Goal: Task Accomplishment & Management: Manage account settings

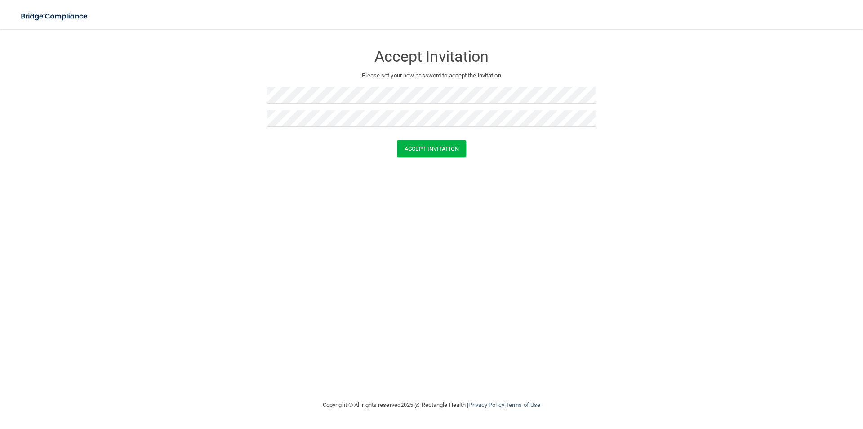
click at [454, 188] on div "Accept Invitation Please set your new password to accept the invitation Accept …" at bounding box center [431, 214] width 827 height 353
click at [436, 148] on button "Accept Invitation" at bounding box center [431, 148] width 69 height 17
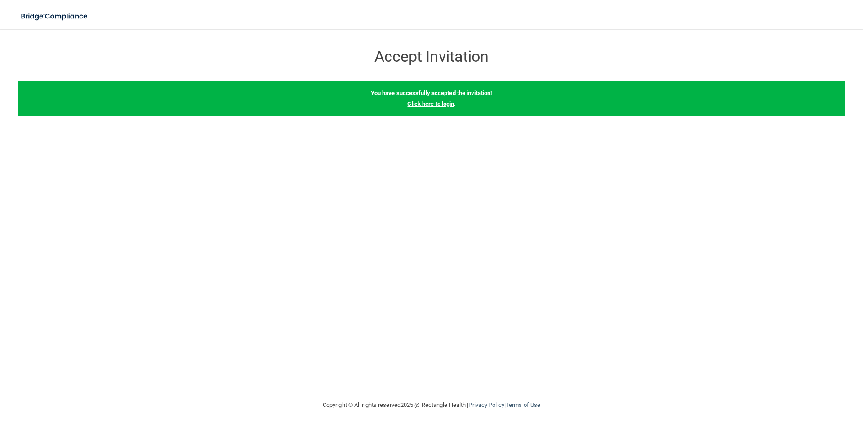
click at [429, 102] on link "Click here to login" at bounding box center [430, 103] width 47 height 7
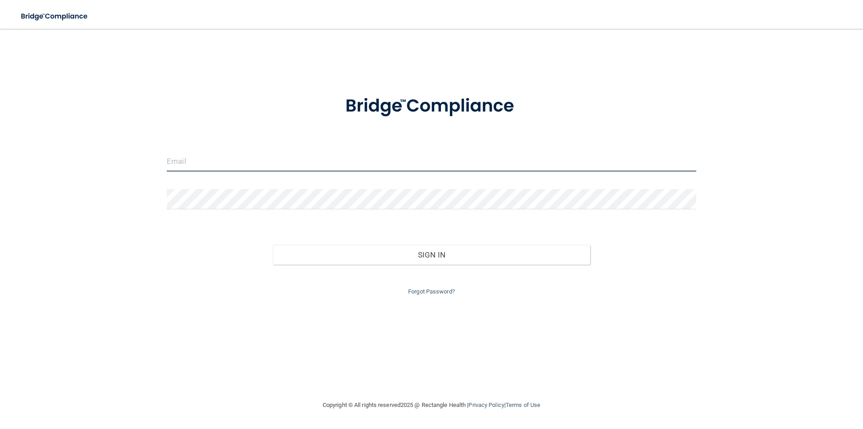
type input "[EMAIL_ADDRESS][DOMAIN_NAME]"
click at [205, 161] on input "[EMAIL_ADDRESS][DOMAIN_NAME]" at bounding box center [432, 161] width 530 height 20
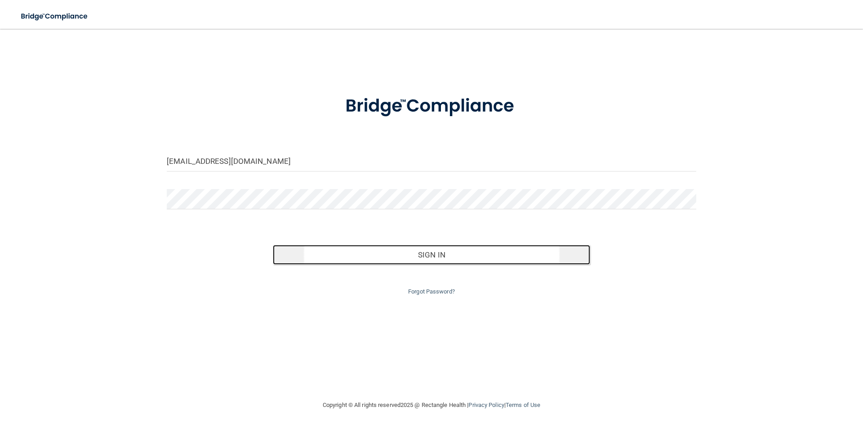
click at [425, 258] on button "Sign In" at bounding box center [432, 255] width 318 height 20
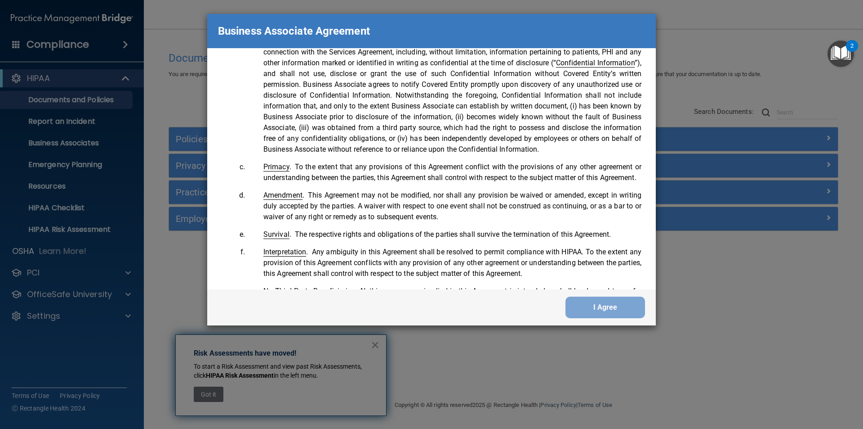
scroll to position [1834, 0]
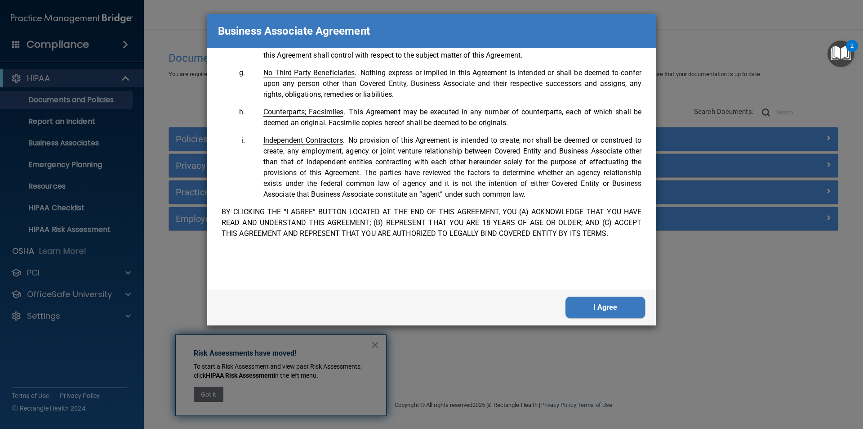
click at [606, 308] on button "I Agree" at bounding box center [606, 307] width 80 height 22
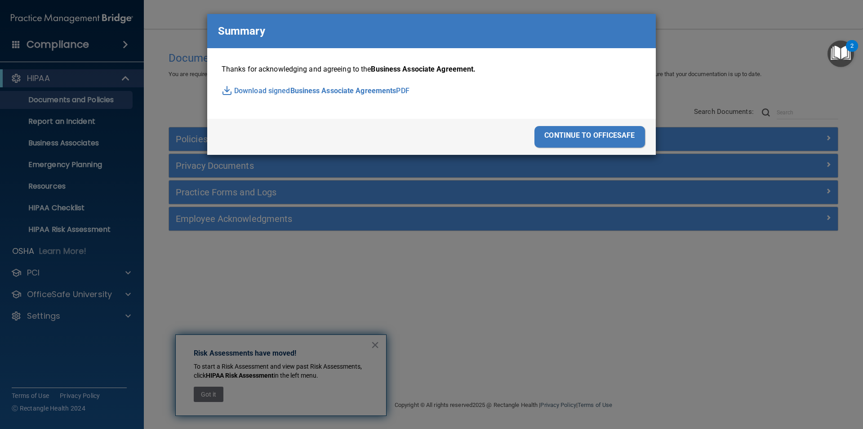
click at [569, 138] on div "continue to officesafe" at bounding box center [590, 137] width 111 height 22
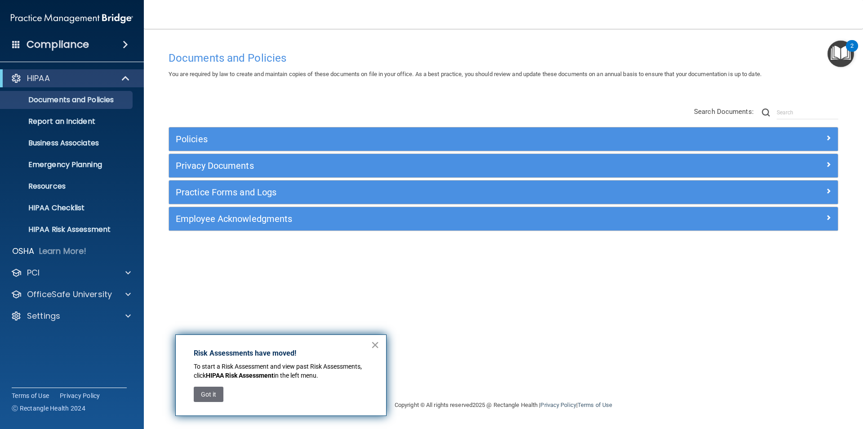
click at [377, 344] on button "×" at bounding box center [375, 344] width 9 height 14
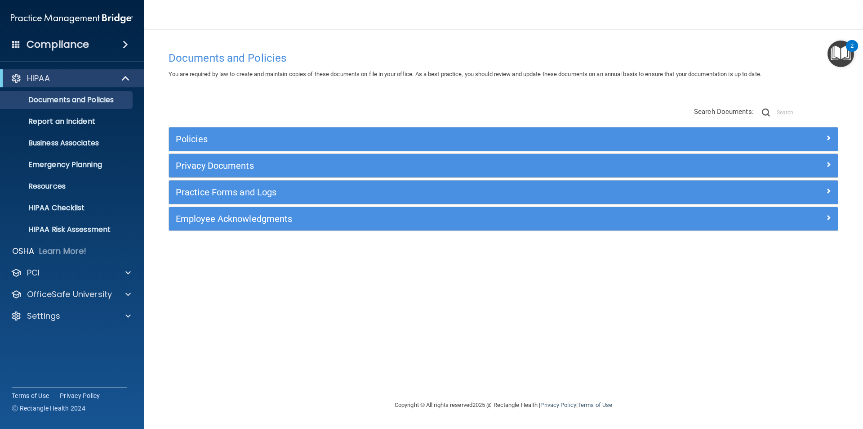
click at [840, 59] on img "Open Resource Center, 2 new notifications" at bounding box center [841, 53] width 27 height 27
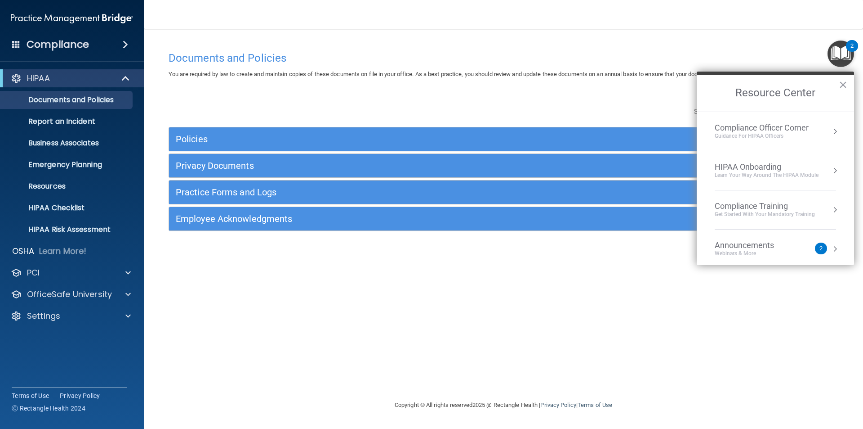
click at [840, 59] on img "Open Resource Center, 2 new notifications" at bounding box center [841, 53] width 27 height 27
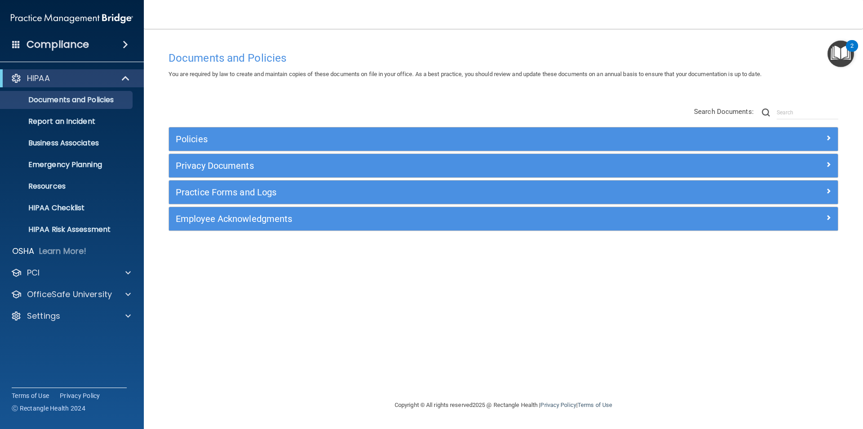
click at [446, 276] on div "Documents and Policies You are required by law to create and maintain copies of…" at bounding box center [503, 223] width 683 height 353
click at [125, 42] on span at bounding box center [125, 44] width 5 height 11
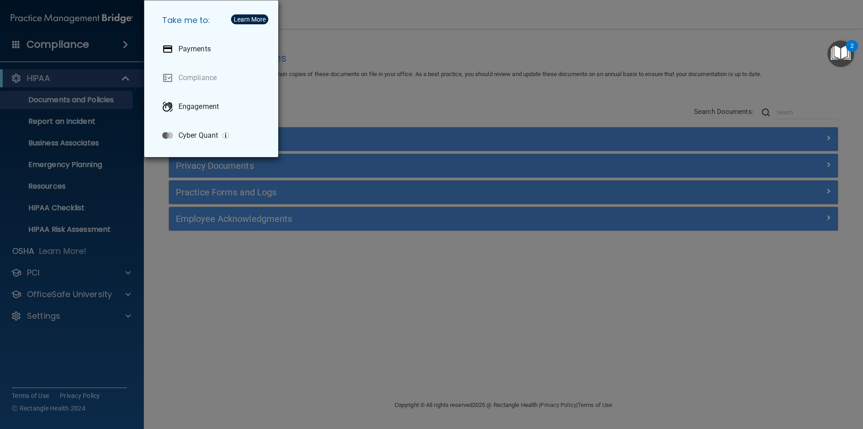
click at [338, 246] on div "Take me to: Payments Compliance Engagement Cyber Quant" at bounding box center [431, 214] width 863 height 429
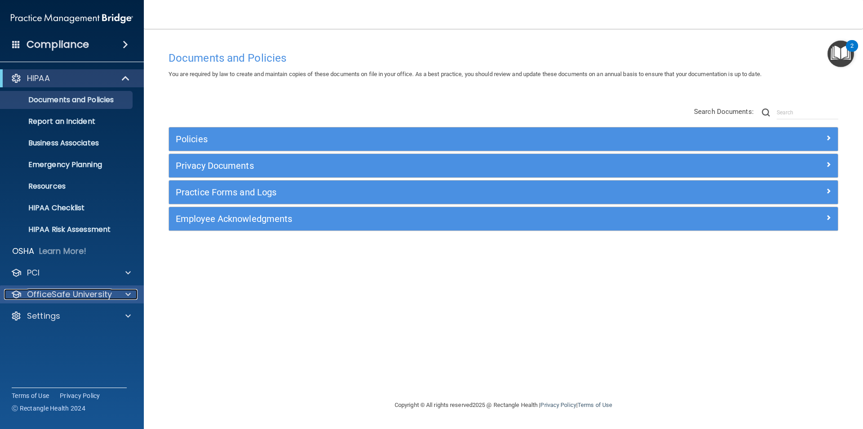
click at [123, 291] on div at bounding box center [127, 294] width 22 height 11
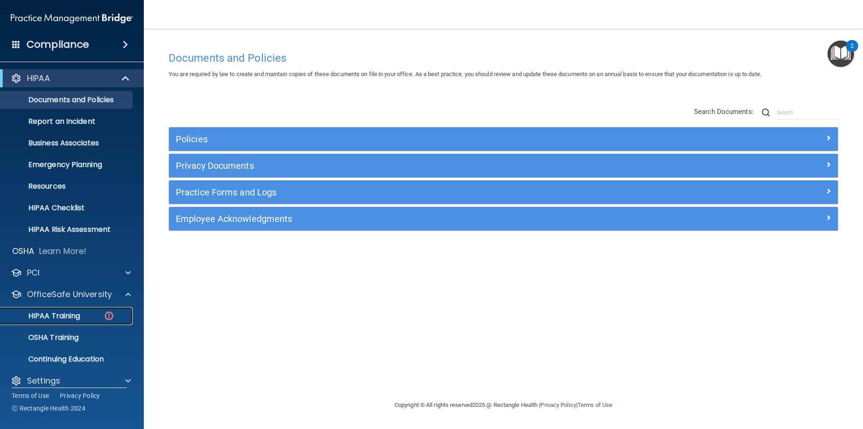
click at [91, 315] on div "HIPAA Training" at bounding box center [67, 315] width 123 height 9
